Goal: Find specific page/section: Find specific page/section

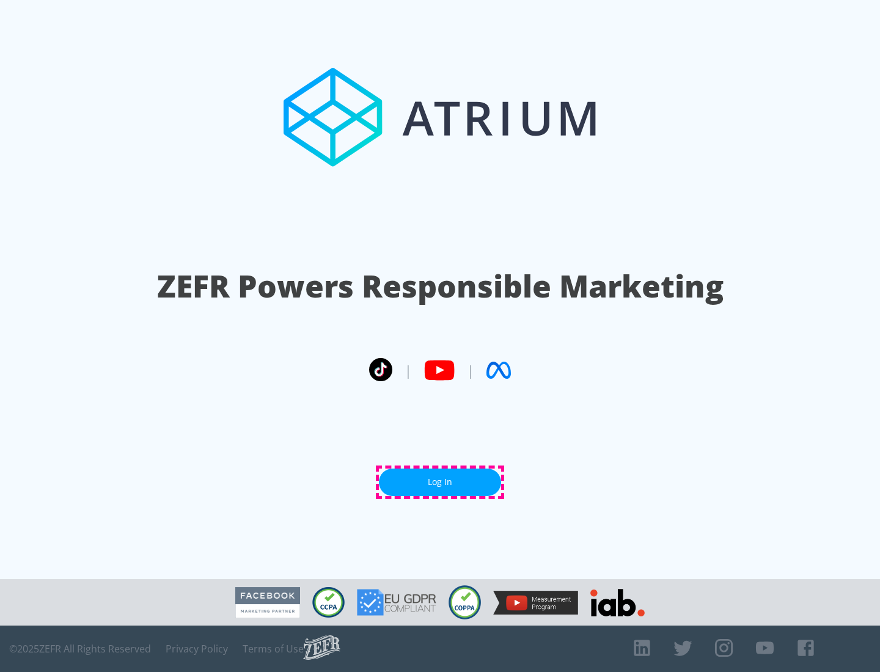
click at [440, 482] on link "Log In" at bounding box center [440, 483] width 122 height 28
